Goal: Information Seeking & Learning: Learn about a topic

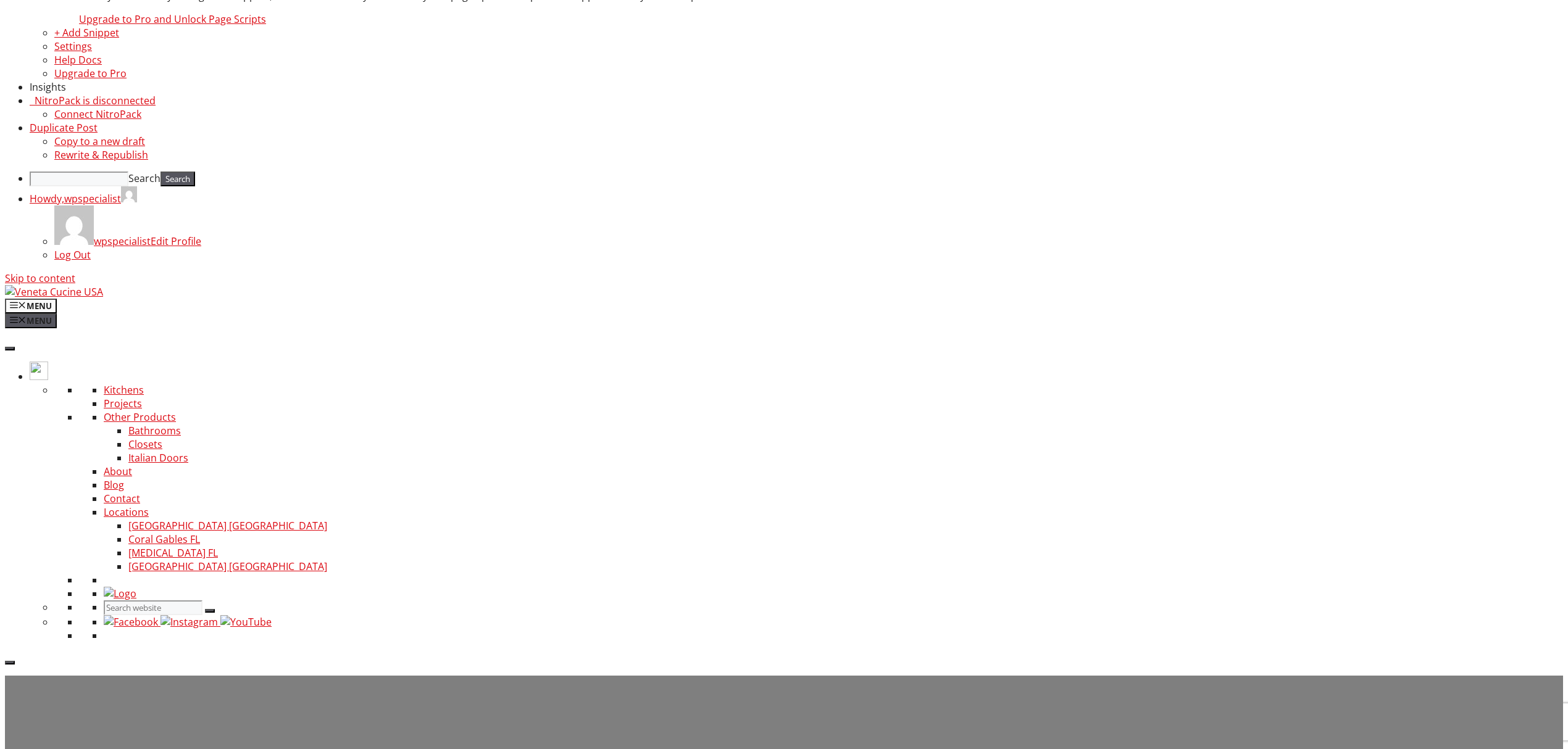
scroll to position [988, 0]
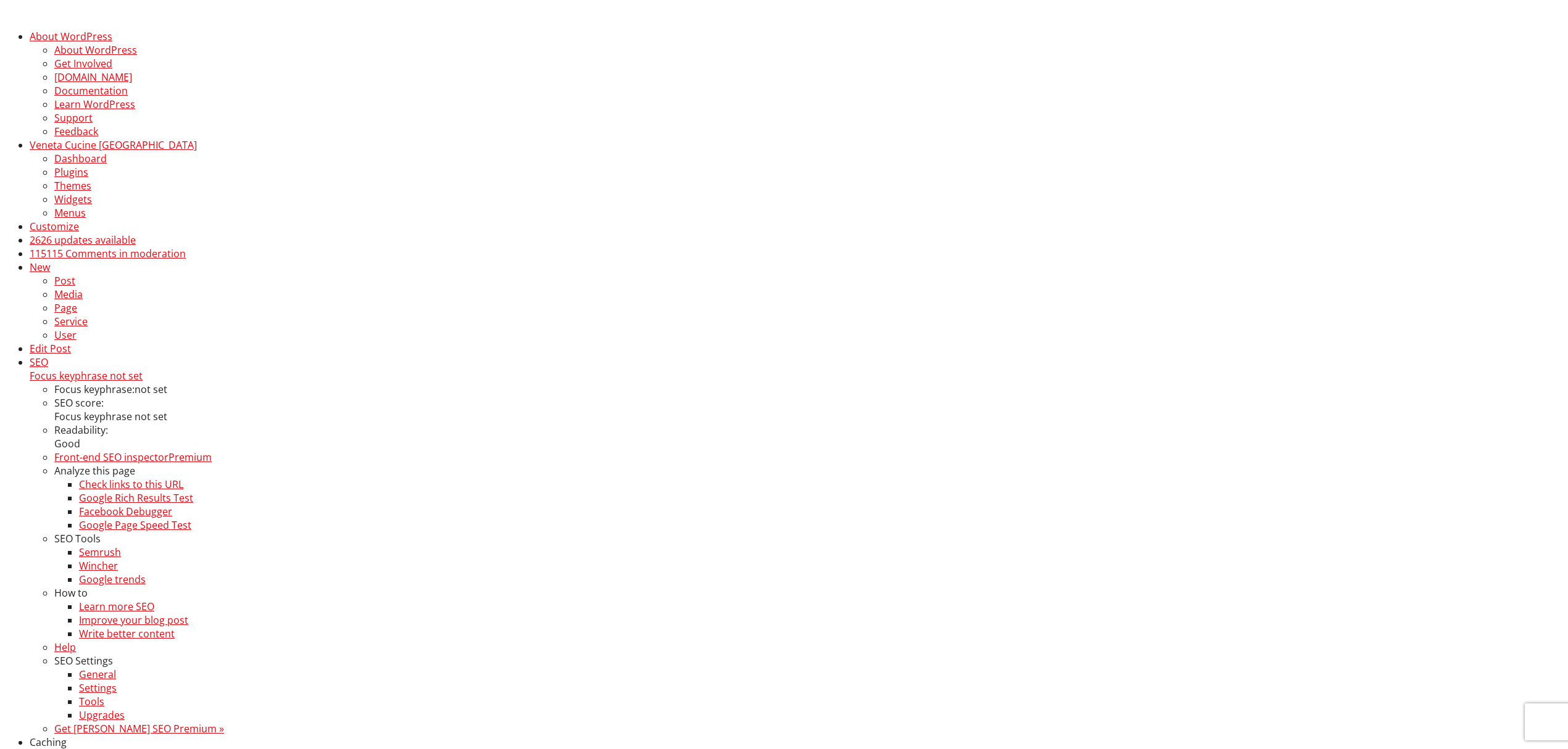
scroll to position [955, 0]
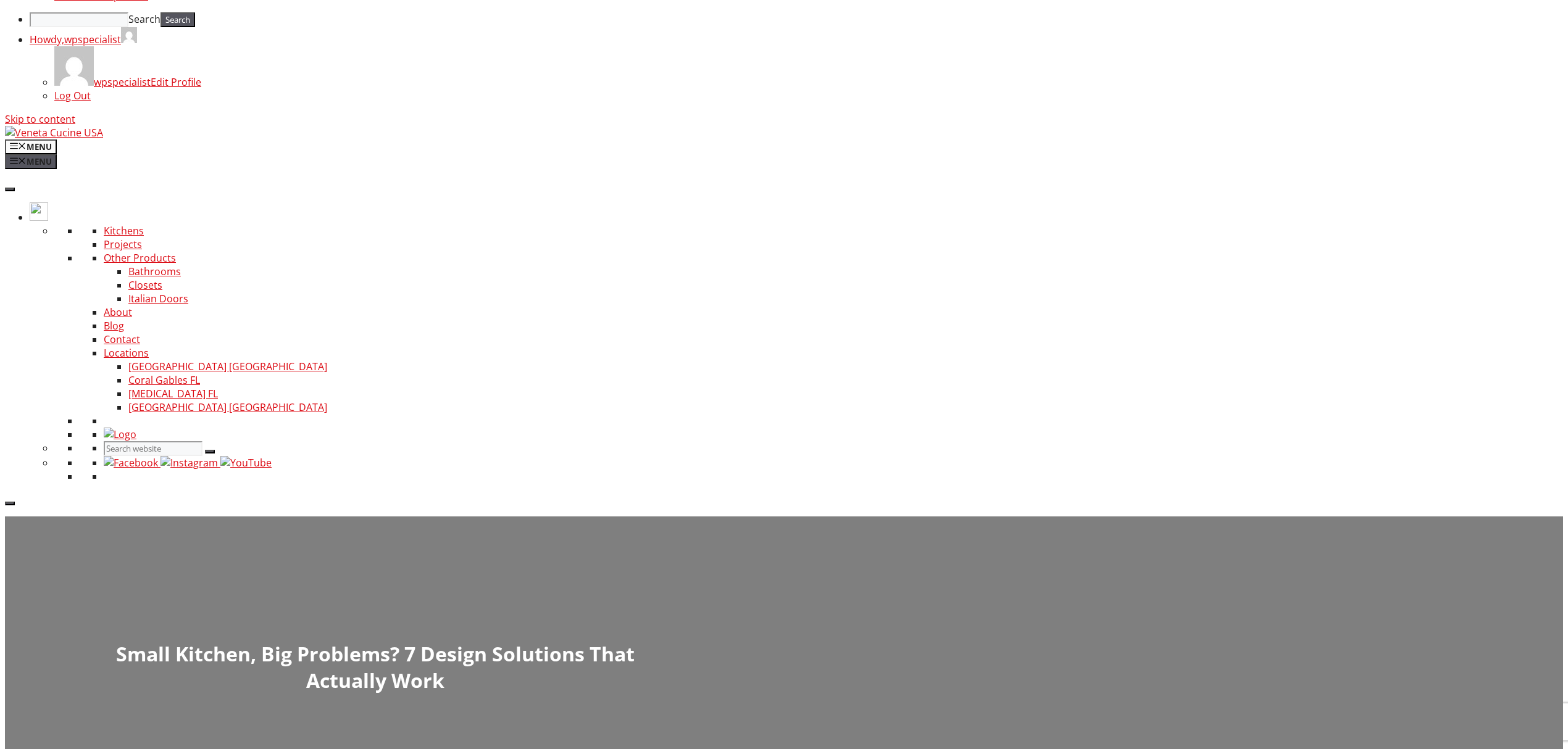
scroll to position [1285, 0]
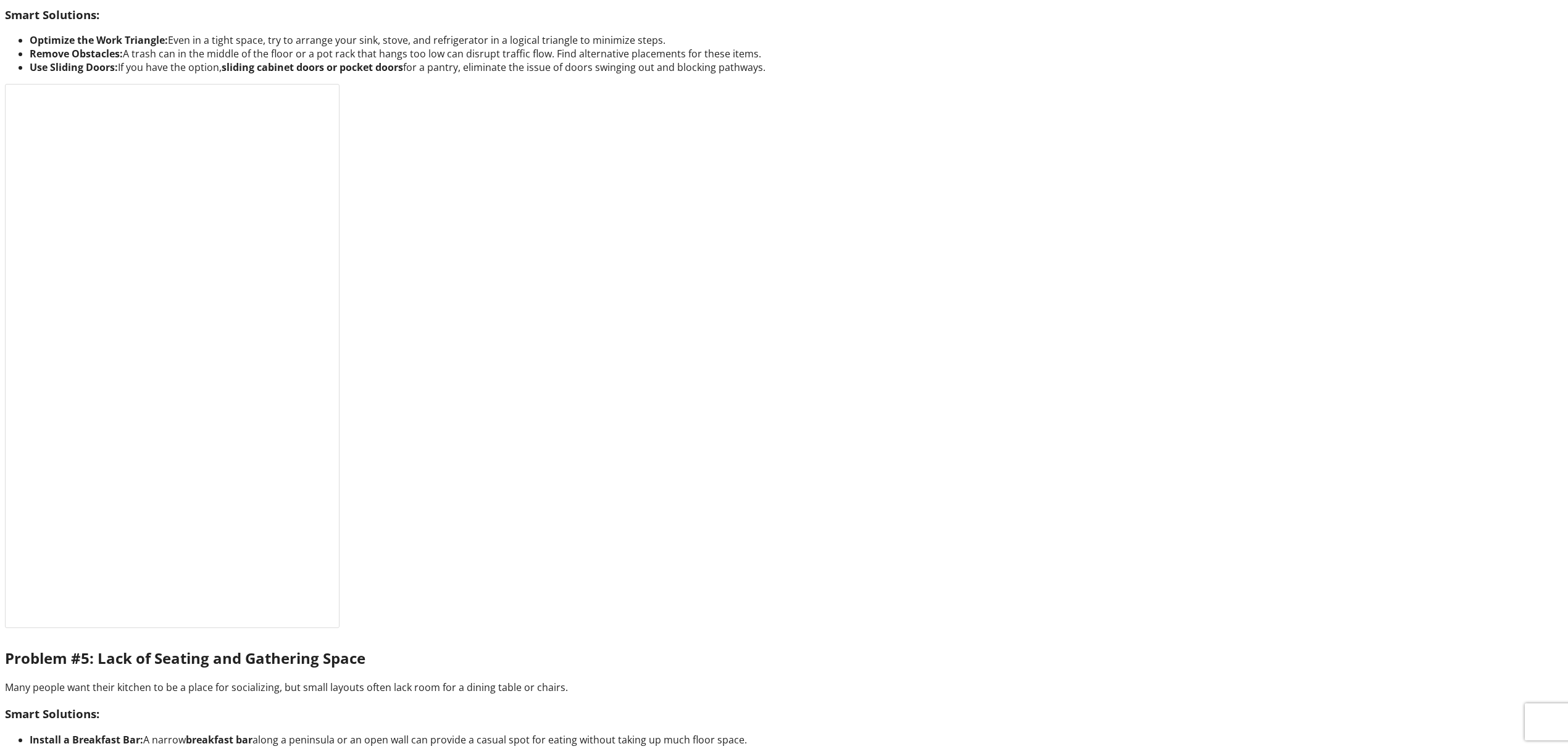
scroll to position [3780, 0]
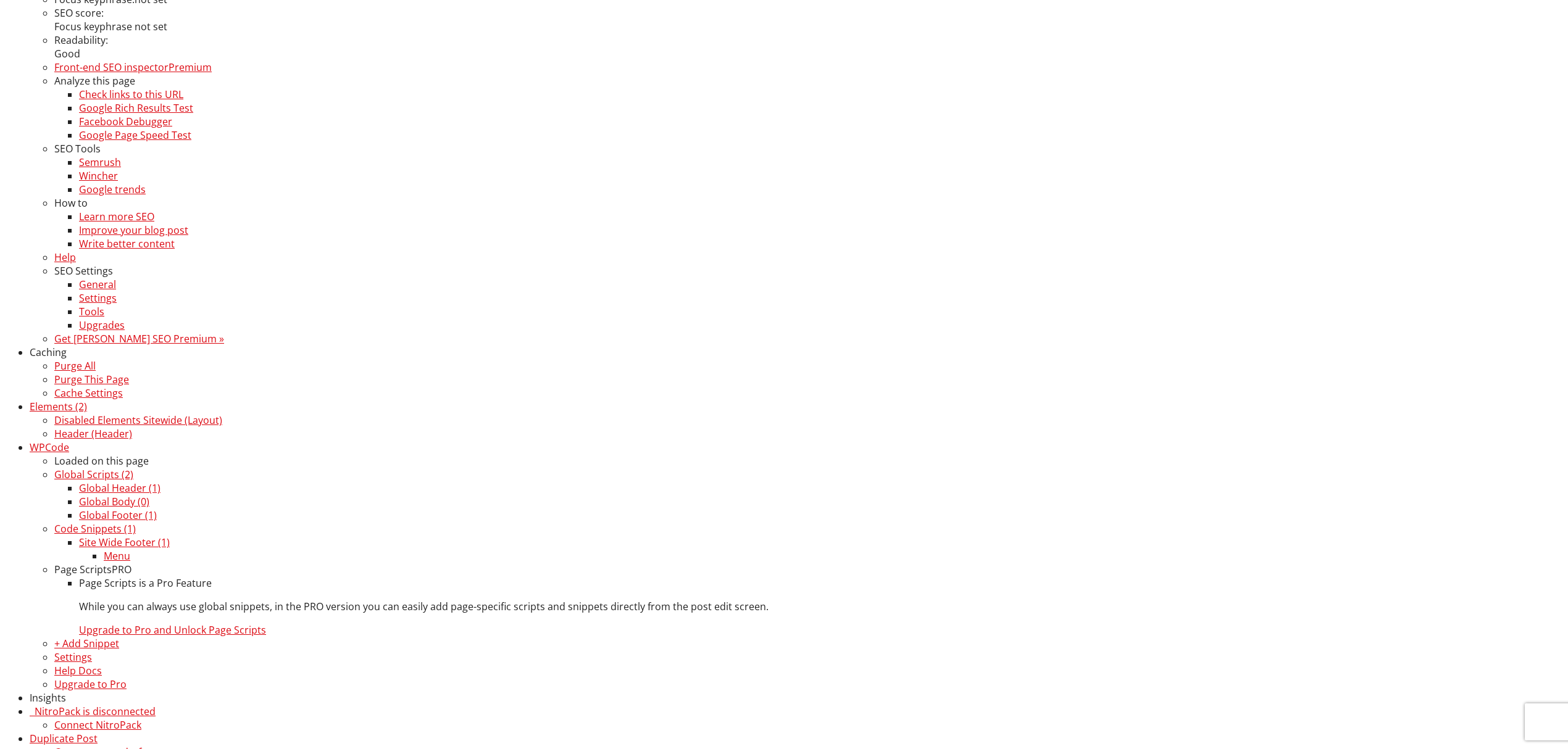
scroll to position [411, 0]
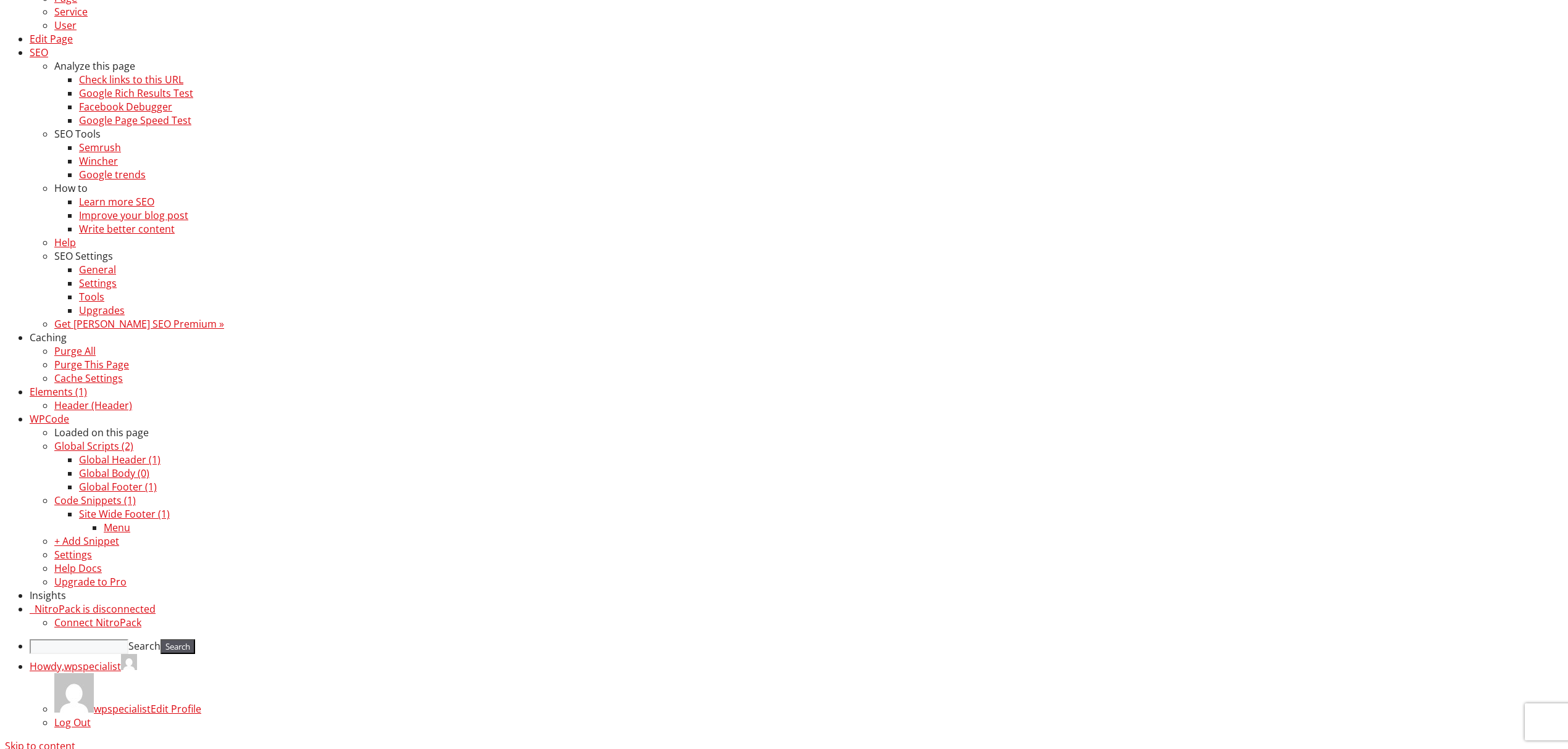
scroll to position [329, 0]
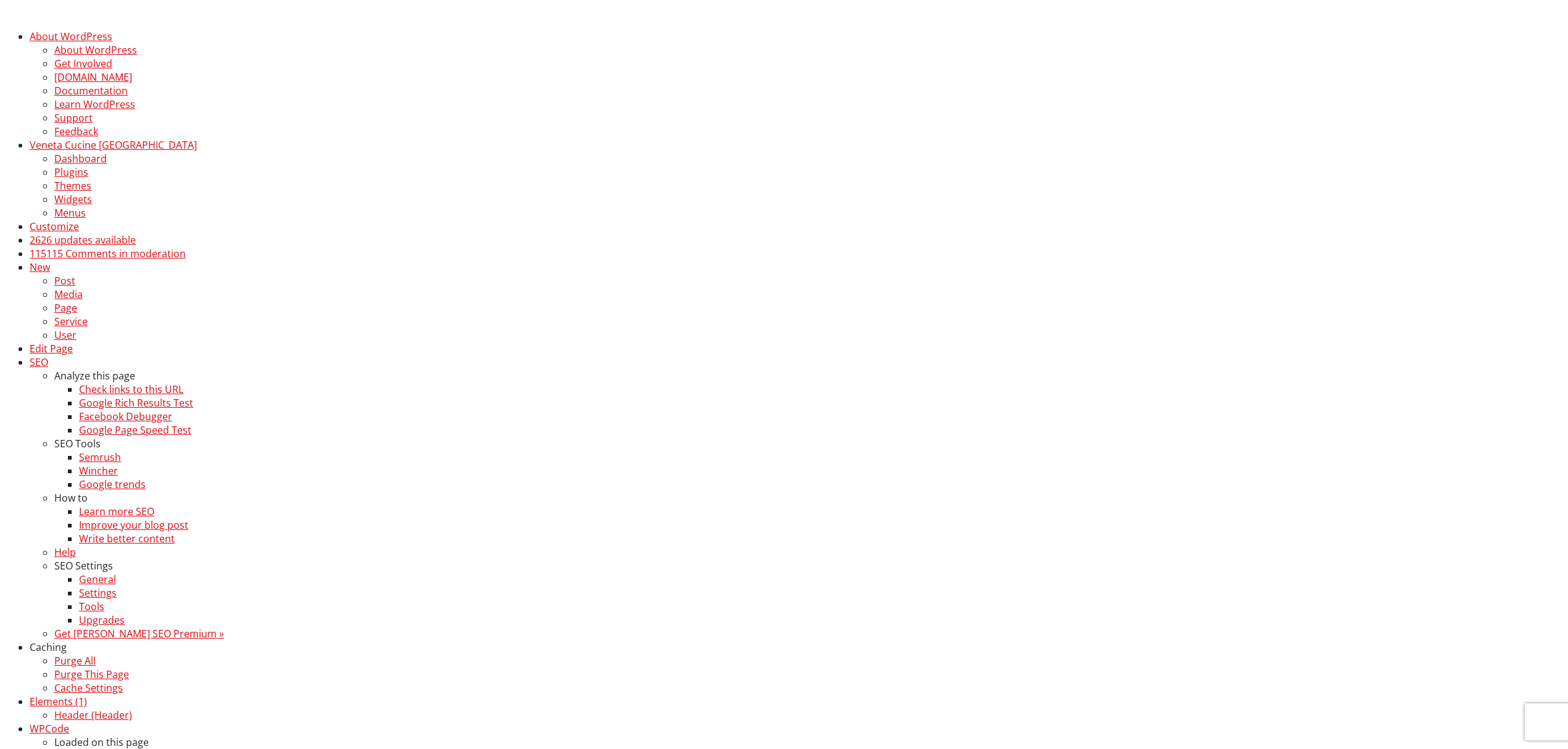
scroll to position [329, 0]
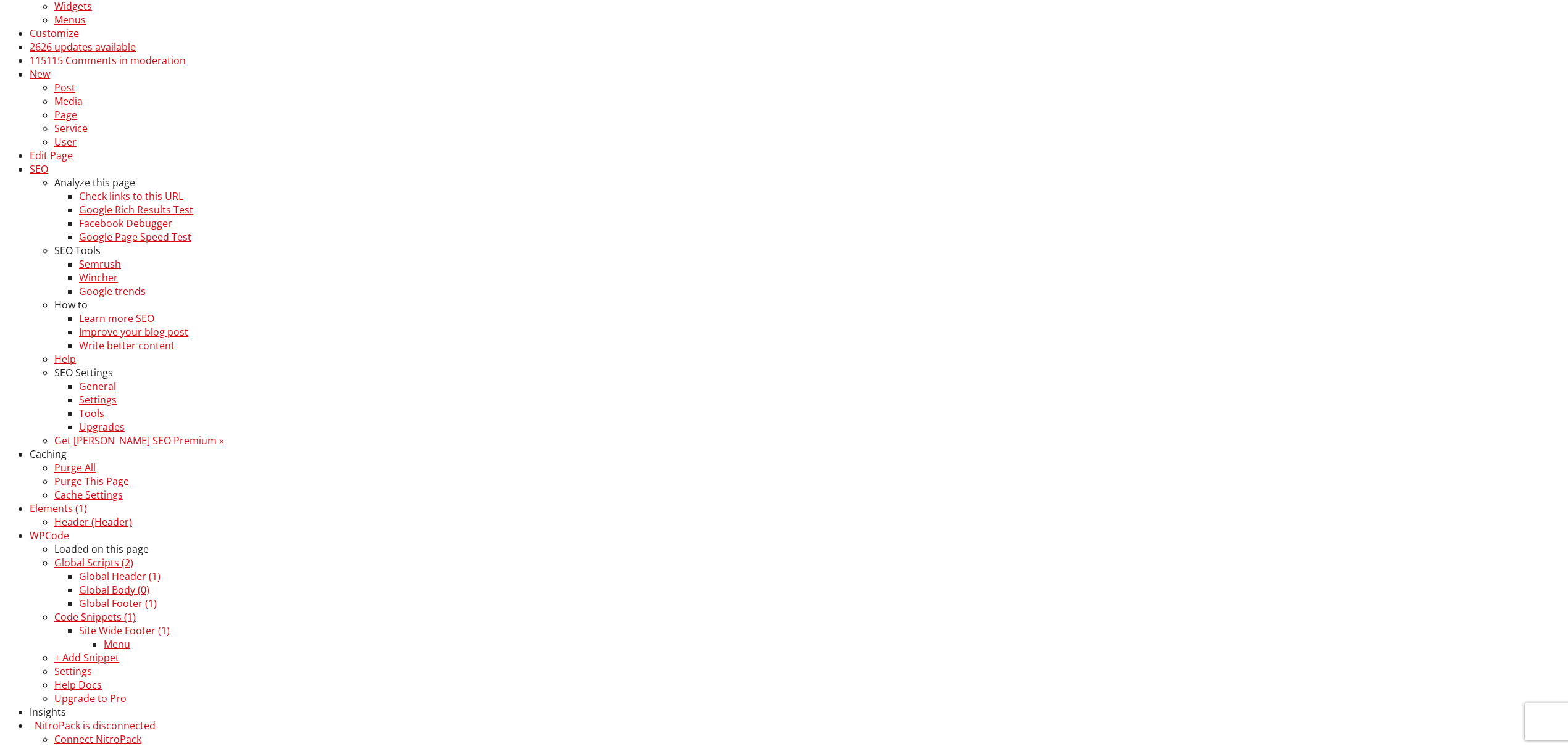
scroll to position [247, 0]
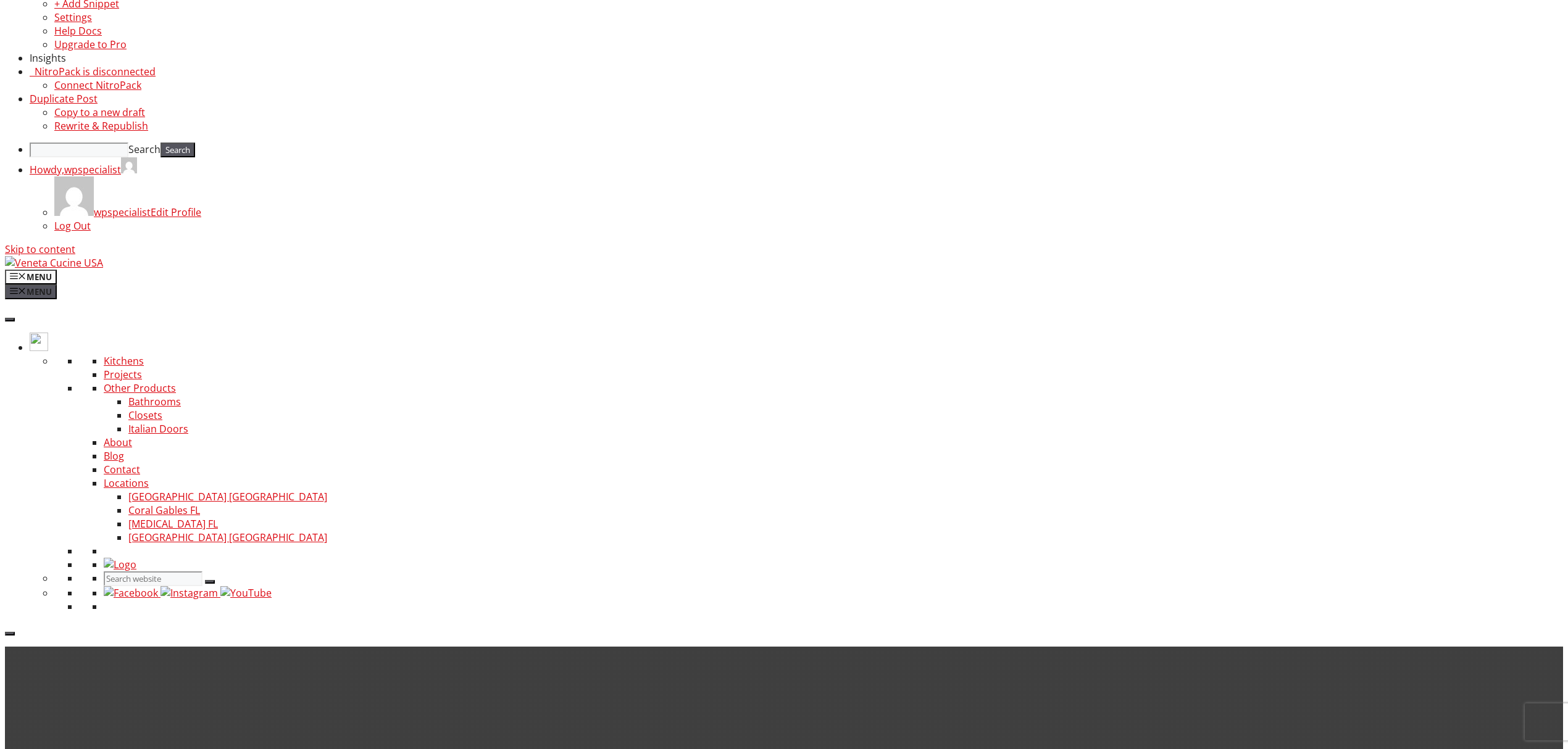
drag, startPoint x: 1579, startPoint y: 75, endPoint x: 1546, endPoint y: 195, distance: 124.5
